Goal: Navigation & Orientation: Find specific page/section

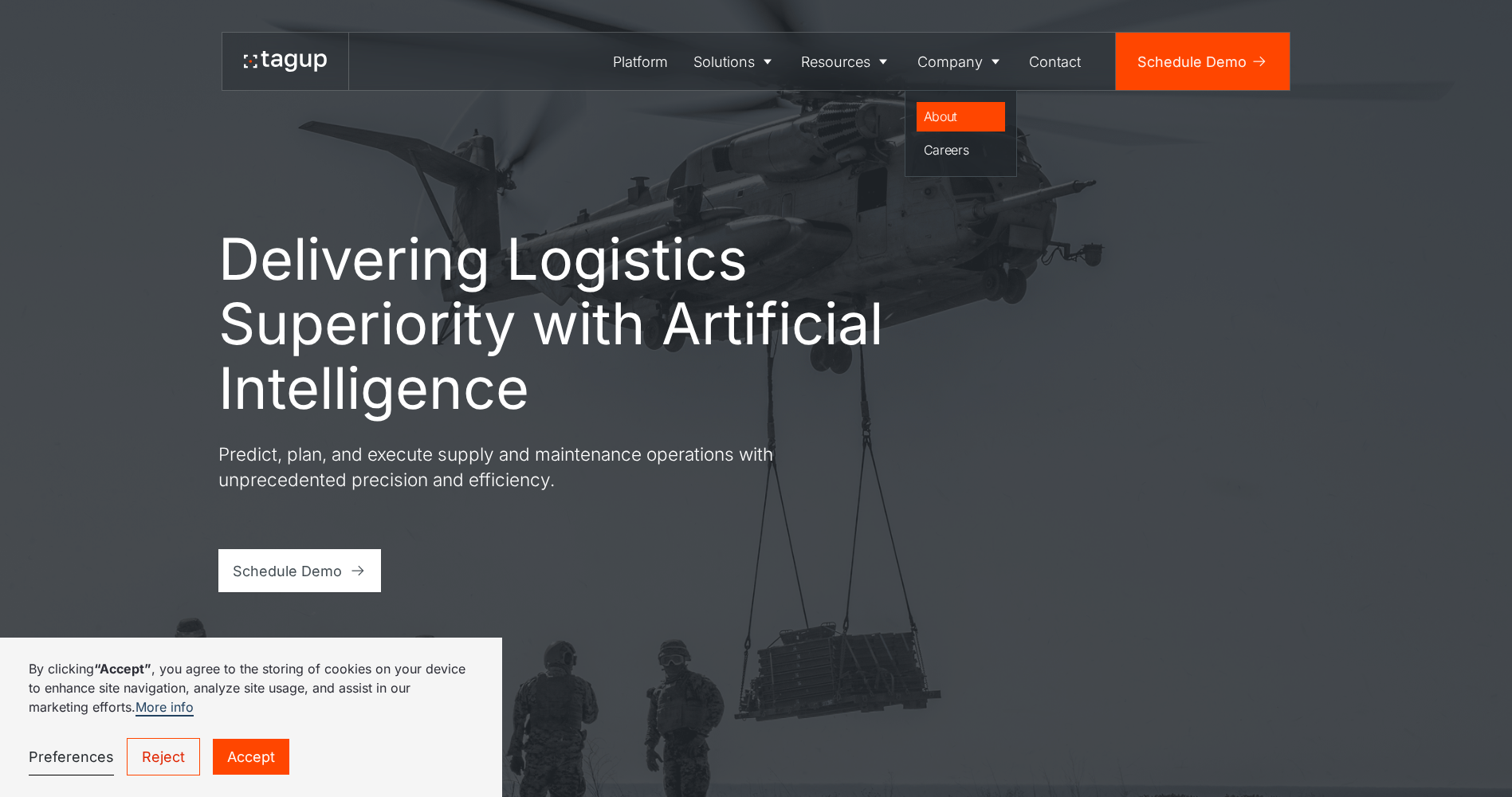
click at [948, 113] on div "About" at bounding box center [961, 116] width 75 height 19
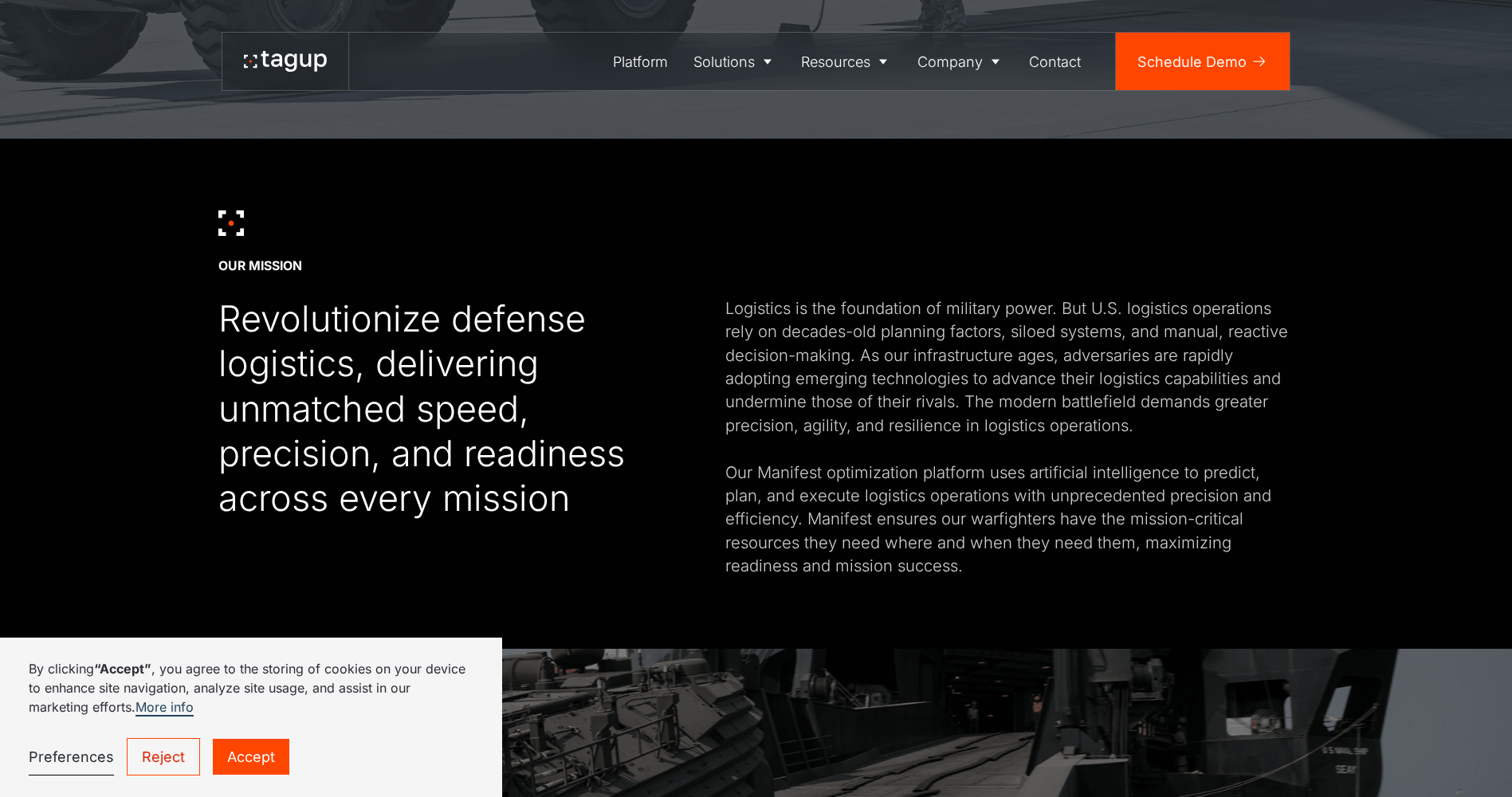
scroll to position [717, 0]
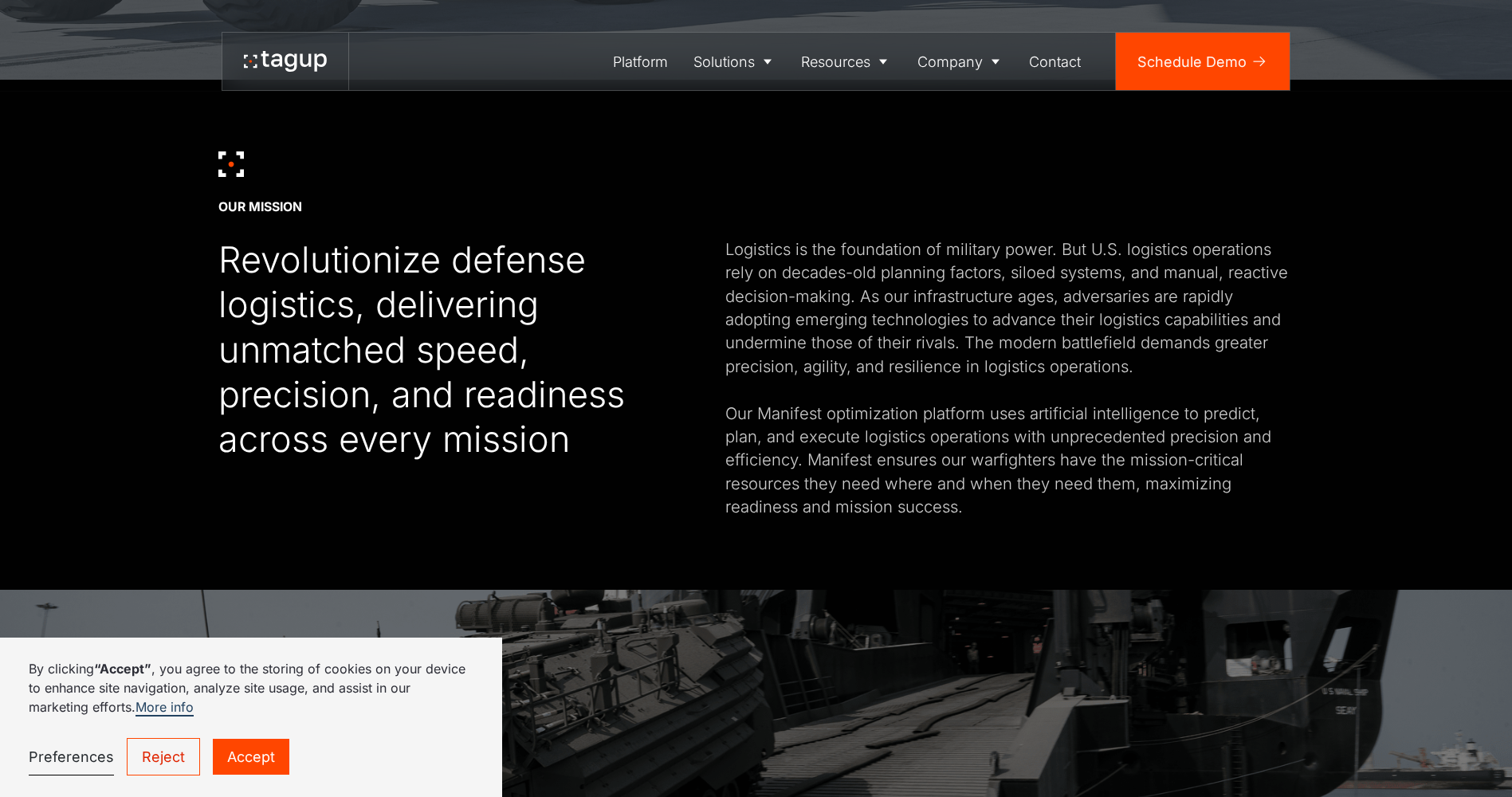
click at [237, 753] on link "Accept" at bounding box center [251, 756] width 76 height 36
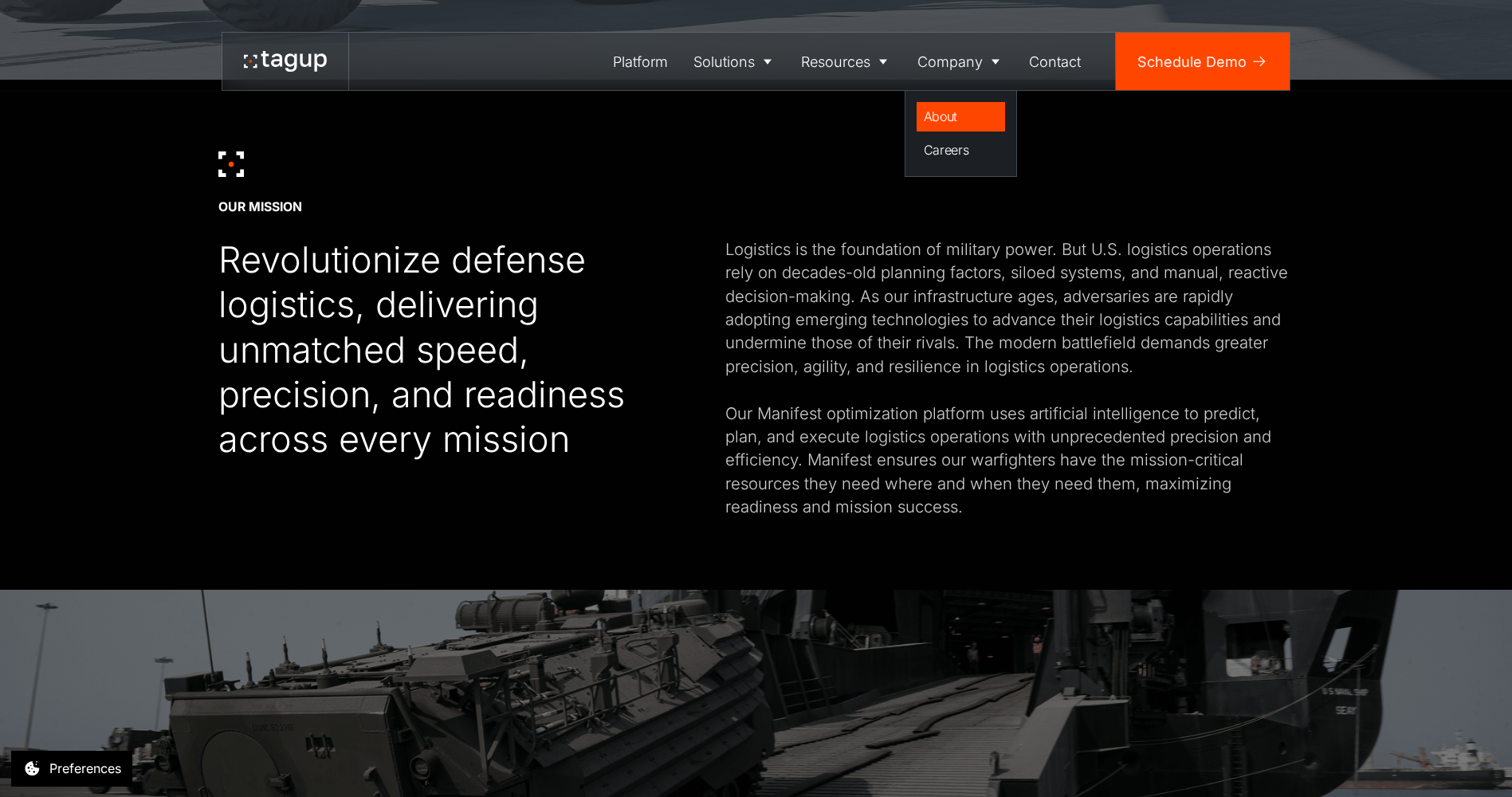
click at [951, 113] on div "About" at bounding box center [961, 116] width 75 height 19
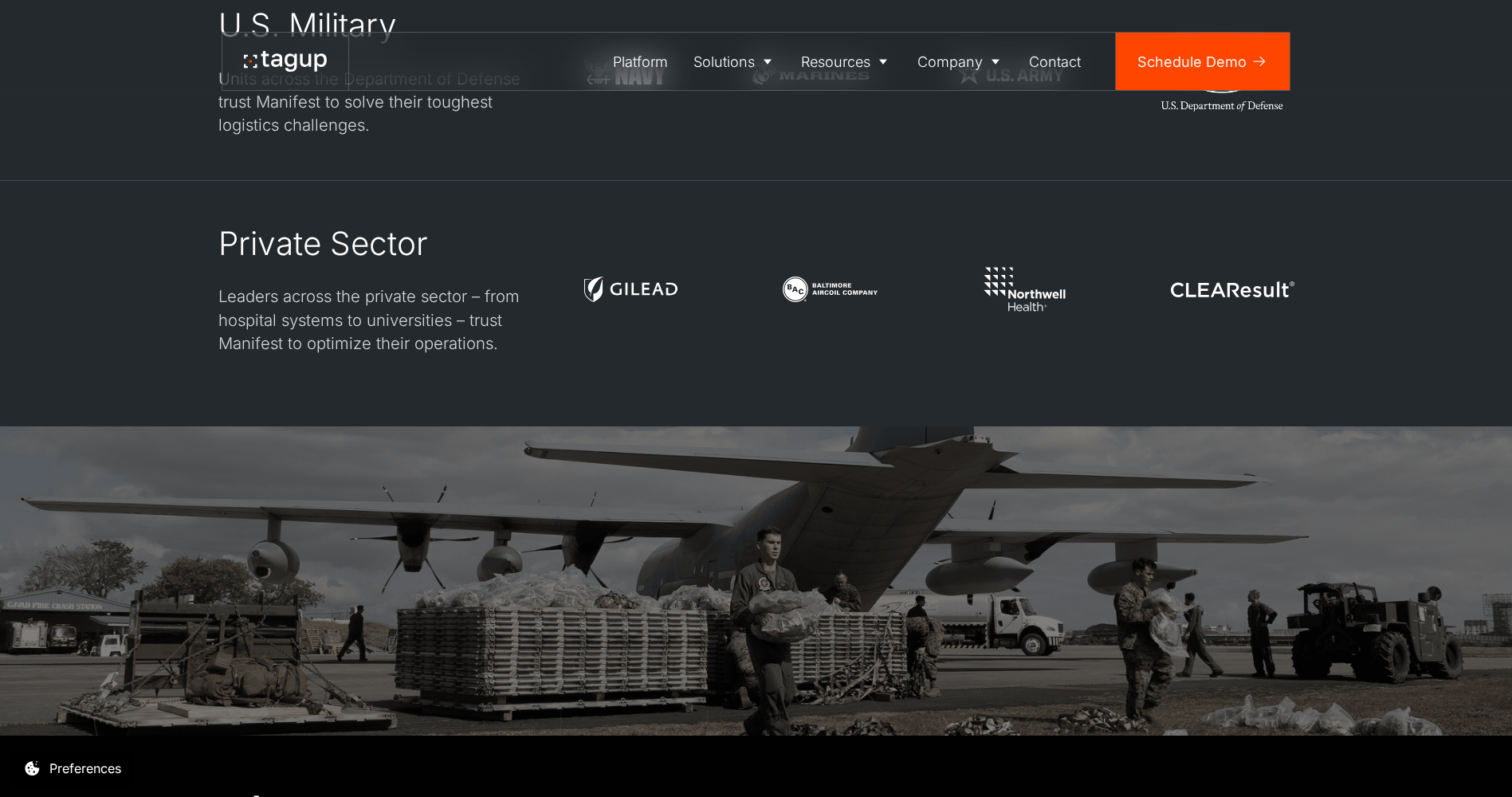
scroll to position [4780, 0]
